Goal: Task Accomplishment & Management: Manage account settings

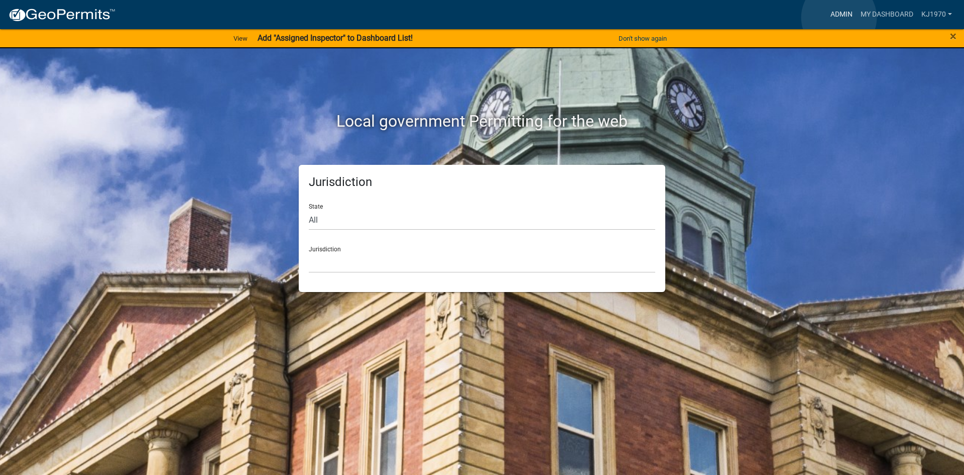
click at [839, 18] on link "Admin" at bounding box center [842, 14] width 30 height 19
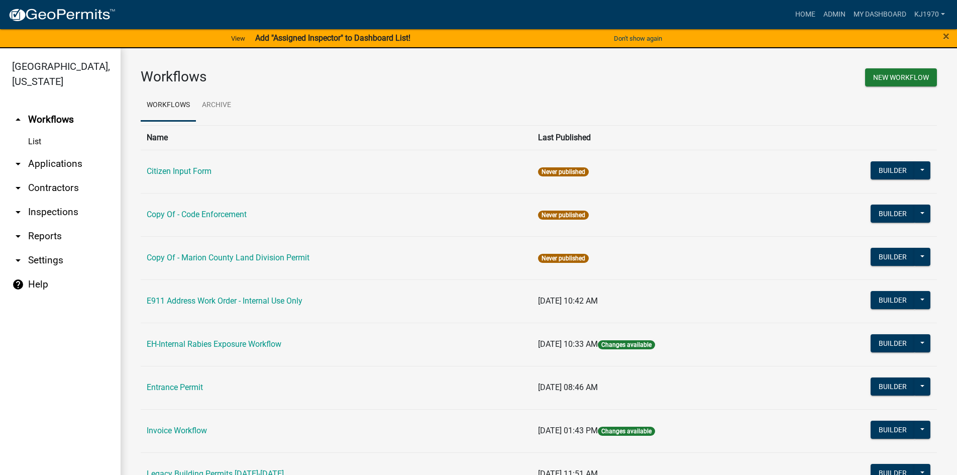
click at [55, 152] on link "arrow_drop_down Applications" at bounding box center [60, 164] width 121 height 24
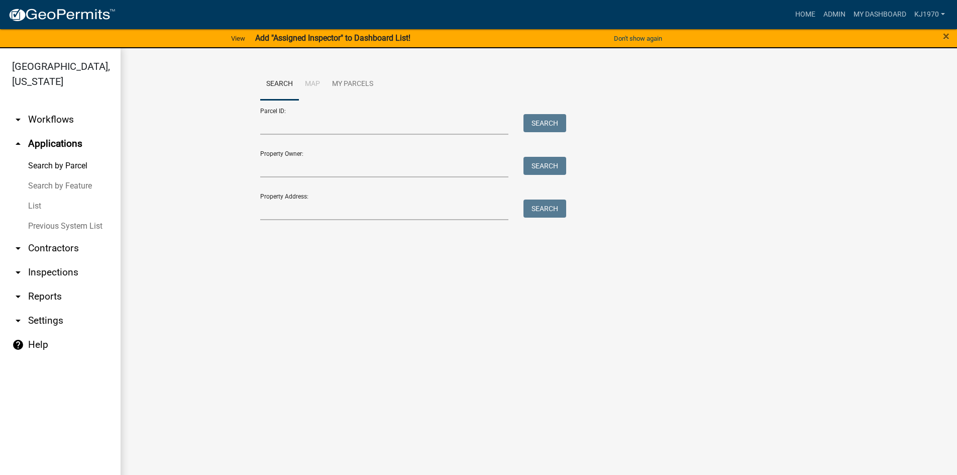
click at [37, 196] on link "List" at bounding box center [60, 206] width 121 height 20
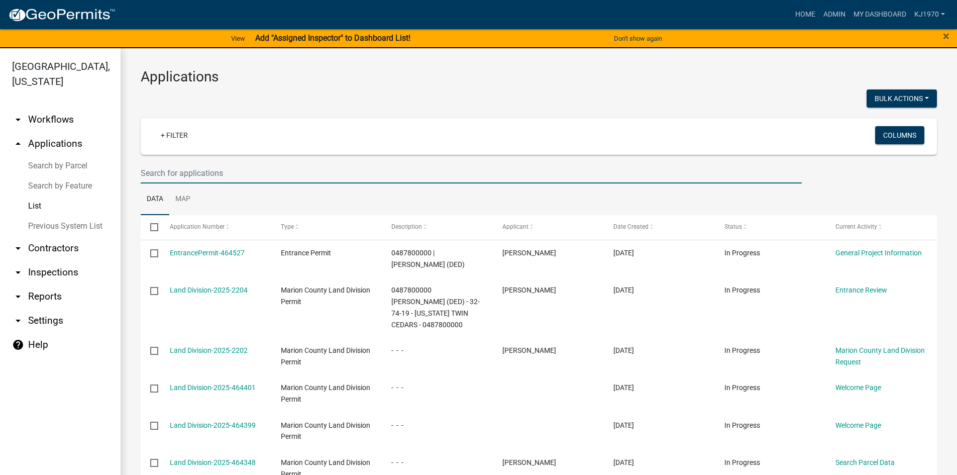
click at [242, 169] on input "text" at bounding box center [471, 173] width 661 height 21
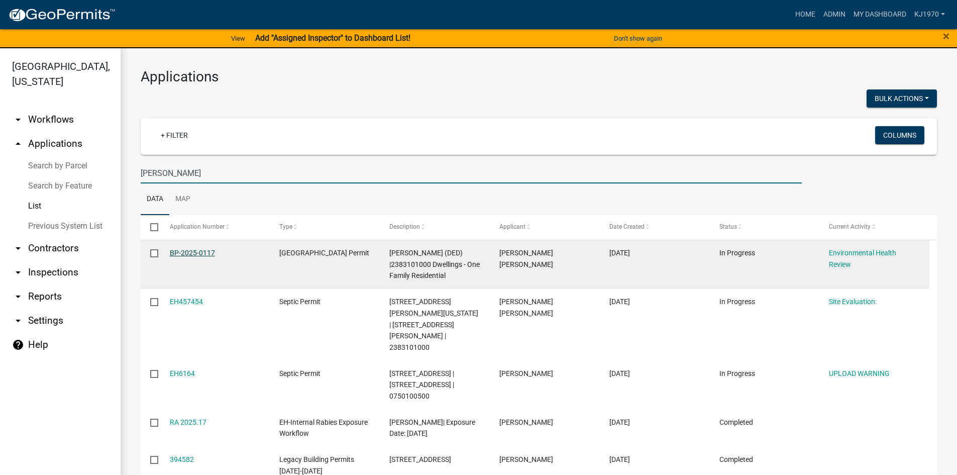
type input "[PERSON_NAME]"
click at [199, 250] on link "BP-2025-0117" at bounding box center [192, 253] width 45 height 8
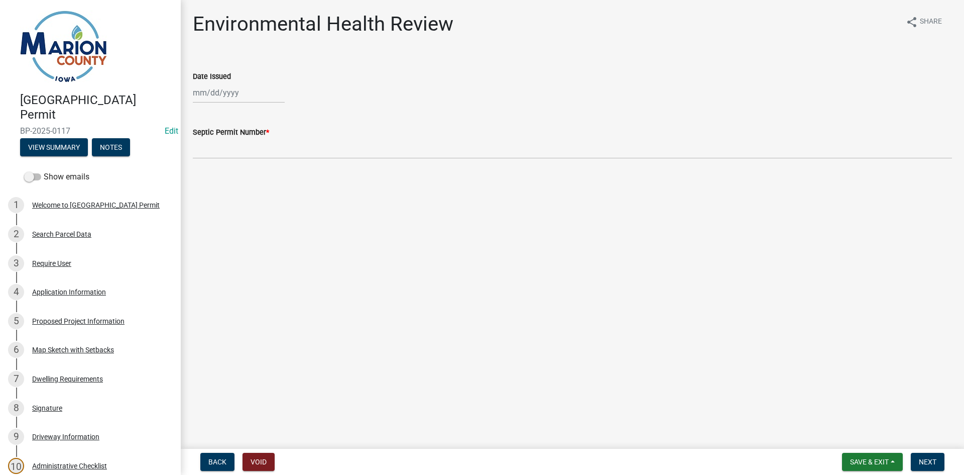
scroll to position [257, 0]
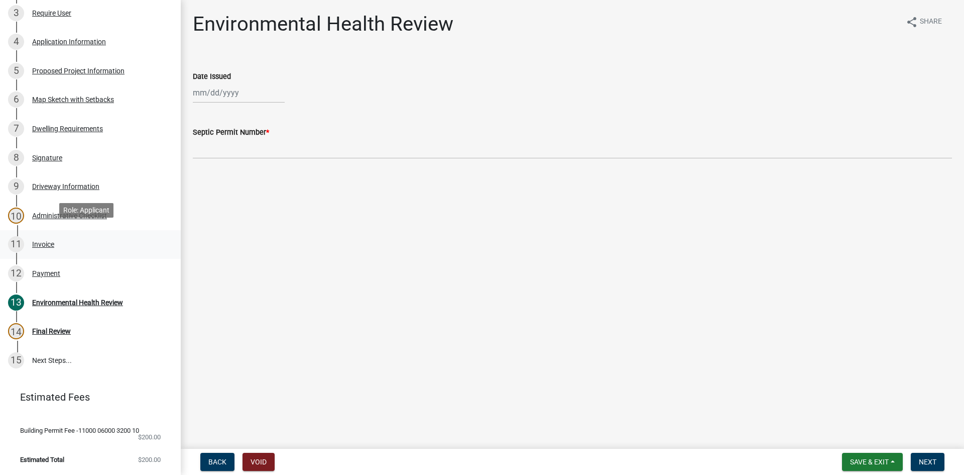
click at [42, 241] on div "Invoice" at bounding box center [43, 244] width 22 height 7
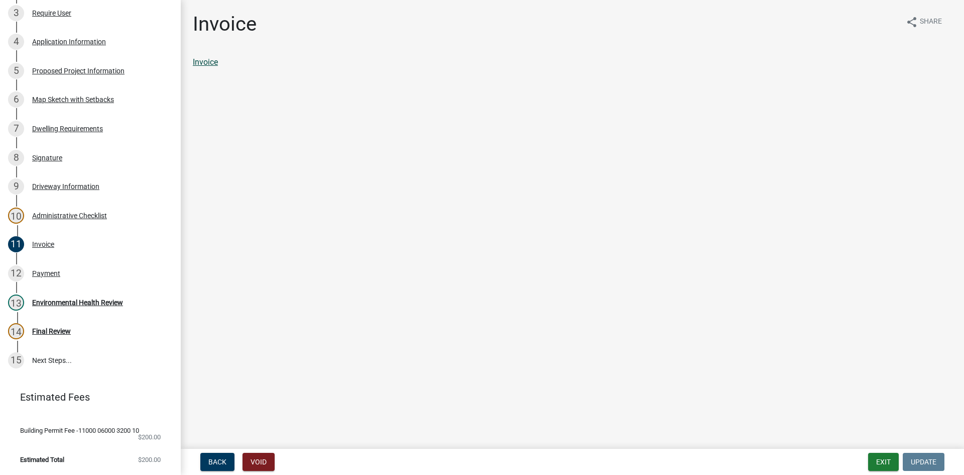
click at [205, 59] on link "Invoice" at bounding box center [205, 62] width 25 height 10
click at [48, 270] on div "Payment" at bounding box center [46, 273] width 28 height 7
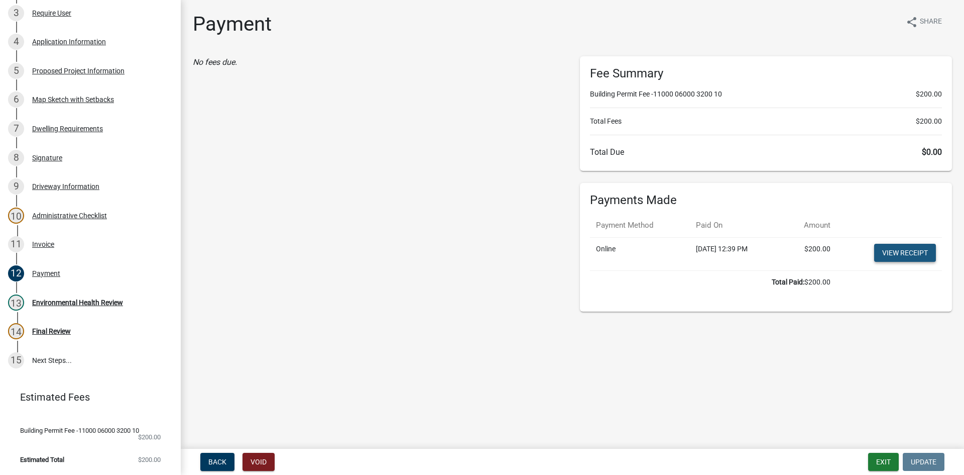
click at [905, 250] on link "View receipt" at bounding box center [905, 253] width 62 height 18
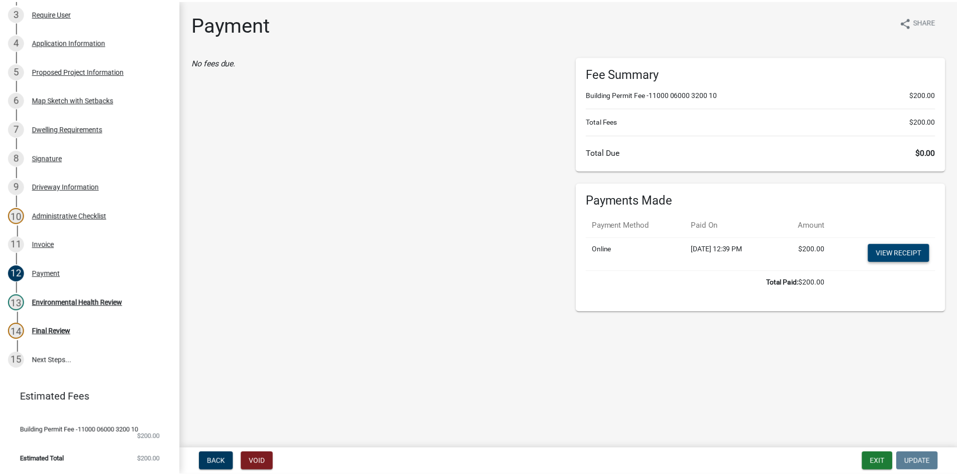
scroll to position [0, 0]
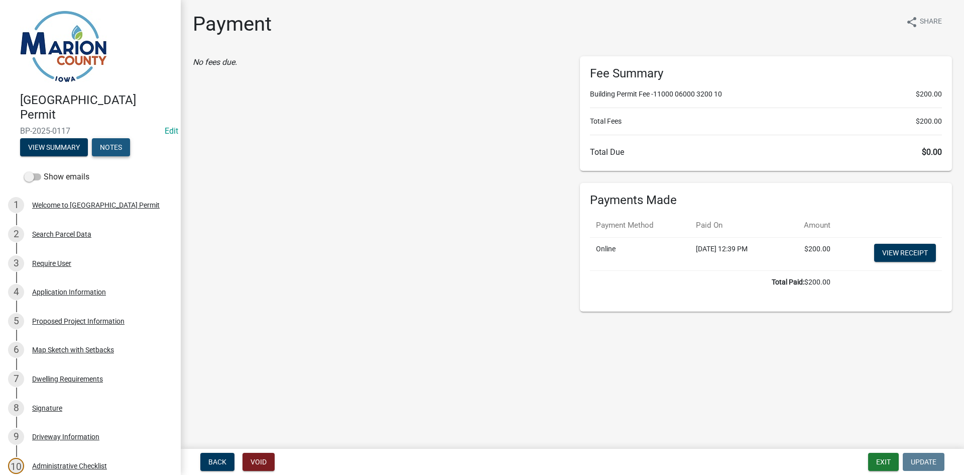
click at [103, 152] on button "Notes" at bounding box center [111, 147] width 38 height 18
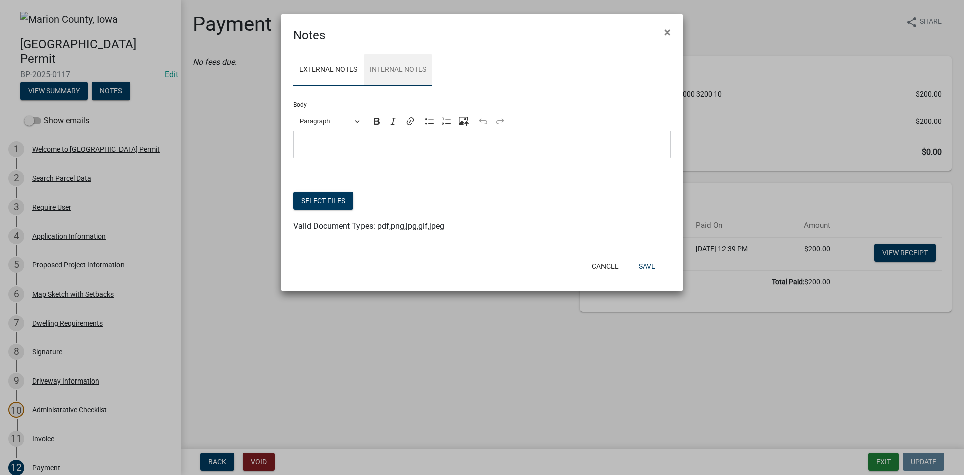
click at [404, 76] on link "Internal Notes" at bounding box center [398, 70] width 69 height 32
click at [346, 206] on button "Select files" at bounding box center [323, 200] width 60 height 18
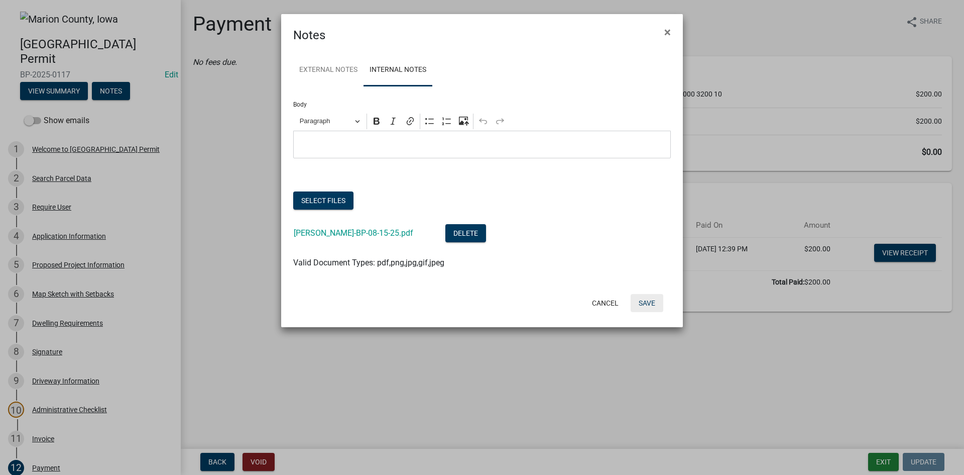
click at [643, 303] on button "Save" at bounding box center [647, 303] width 33 height 18
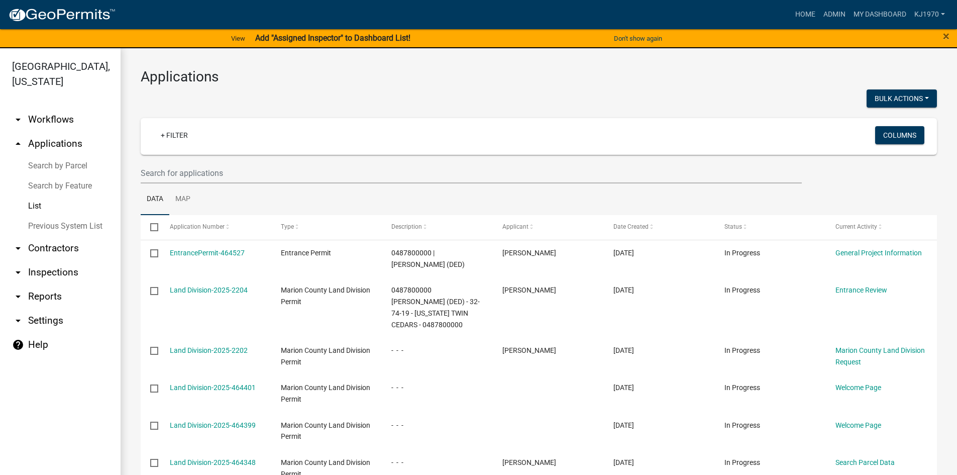
click at [37, 196] on link "List" at bounding box center [60, 206] width 121 height 20
click at [176, 172] on input "text" at bounding box center [471, 173] width 661 height 21
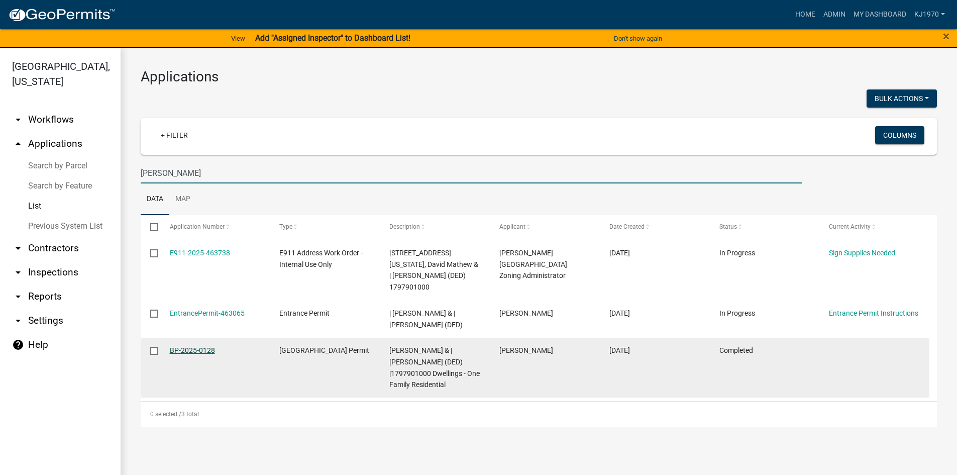
type input "[PERSON_NAME]"
click at [198, 354] on link "BP-2025-0128" at bounding box center [192, 350] width 45 height 8
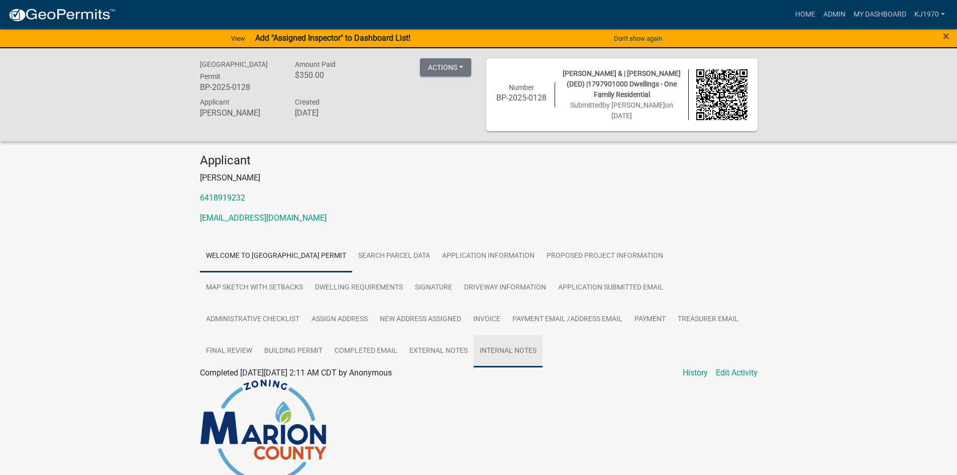
click at [487, 359] on link "Internal Notes" at bounding box center [508, 351] width 69 height 32
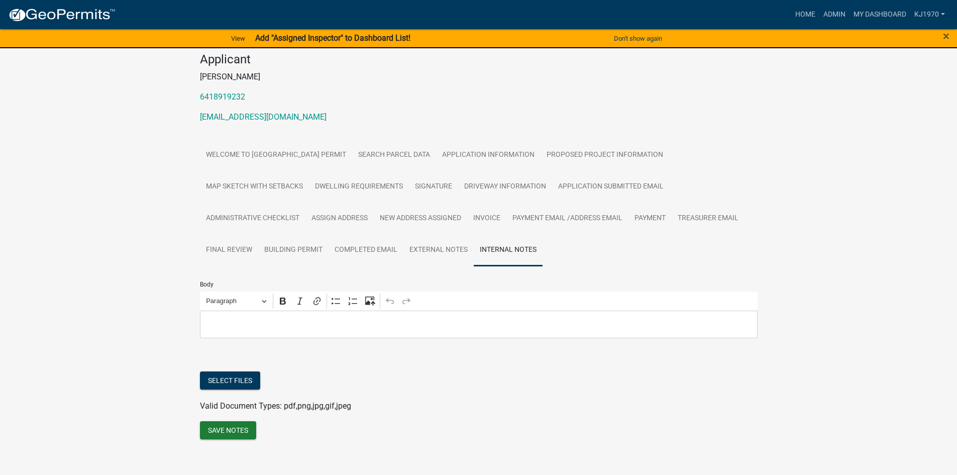
scroll to position [103, 0]
click at [212, 379] on button "Select files" at bounding box center [230, 378] width 60 height 18
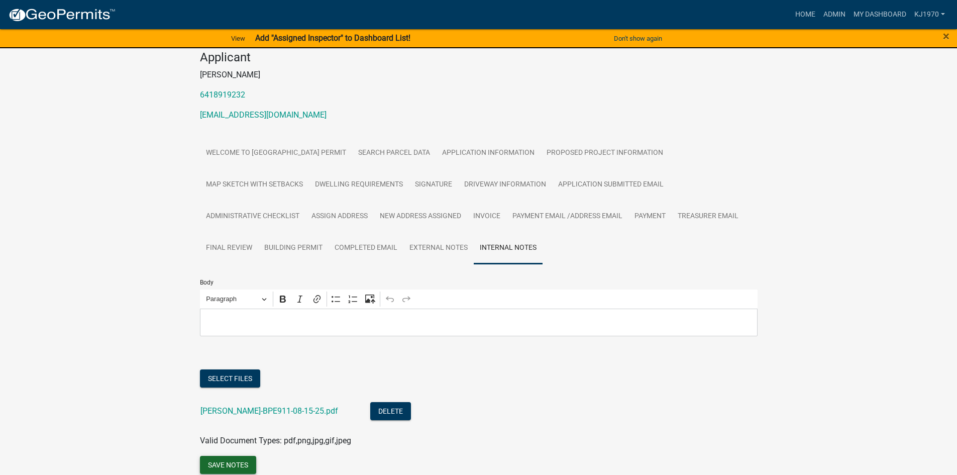
click at [222, 461] on button "Save Notes" at bounding box center [228, 465] width 56 height 18
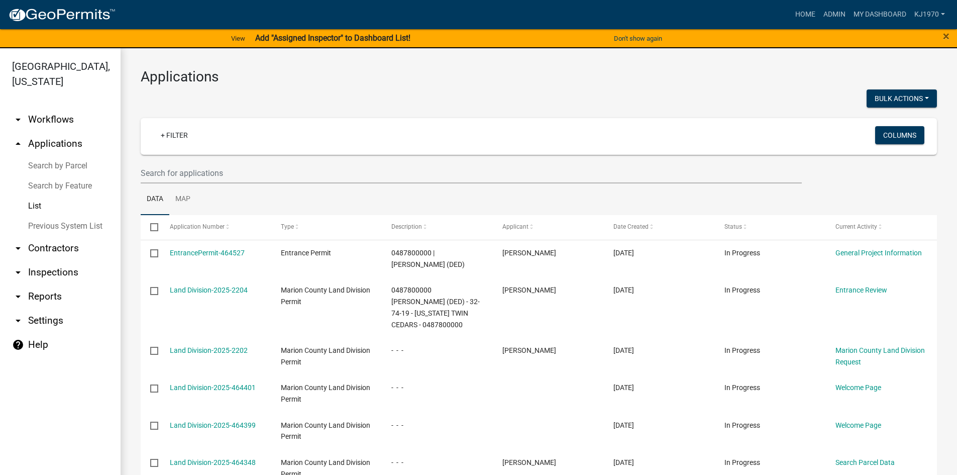
click at [36, 196] on link "List" at bounding box center [60, 206] width 121 height 20
click at [220, 176] on input "text" at bounding box center [471, 173] width 661 height 21
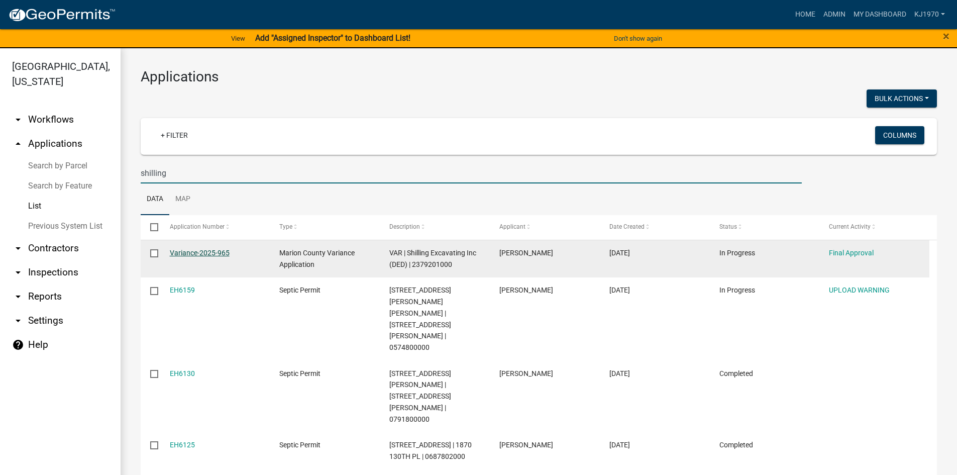
type input "shilling"
click at [198, 251] on link "Variance-2025-965" at bounding box center [200, 253] width 60 height 8
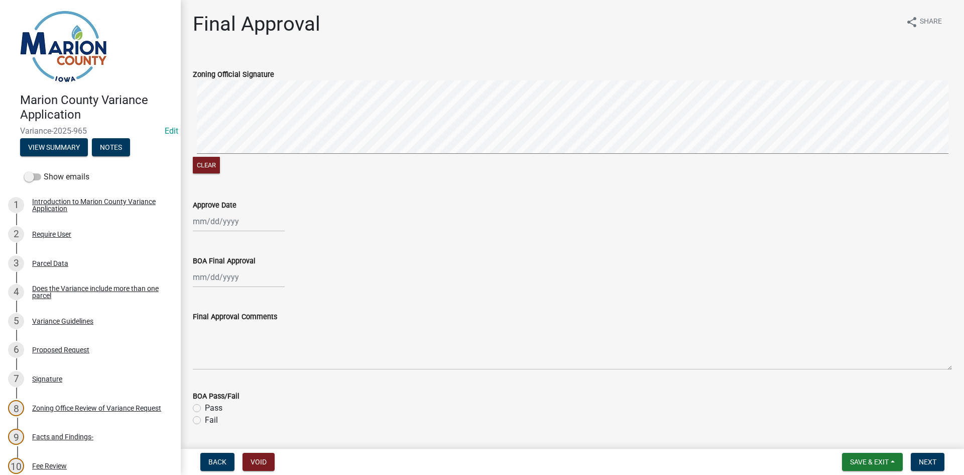
click at [116, 134] on span "Variance-2025-965" at bounding box center [90, 131] width 141 height 10
click at [115, 145] on button "Notes" at bounding box center [111, 147] width 38 height 18
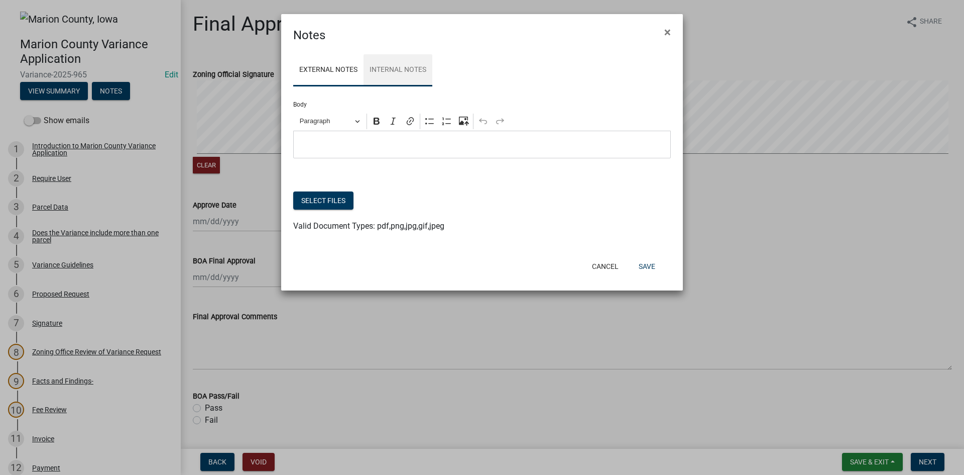
click at [380, 72] on link "Internal Notes" at bounding box center [398, 70] width 69 height 32
click at [321, 206] on button "Select files" at bounding box center [323, 200] width 60 height 18
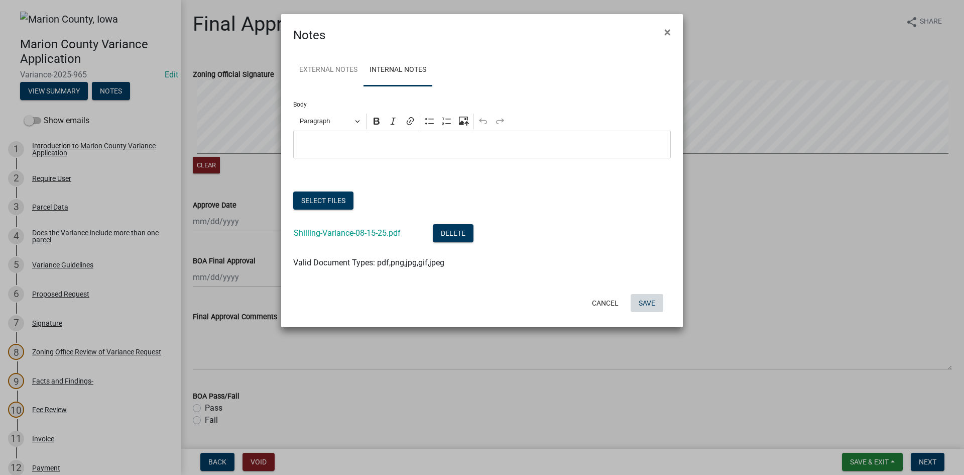
click at [642, 302] on button "Save" at bounding box center [647, 303] width 33 height 18
